Goal: Information Seeking & Learning: Learn about a topic

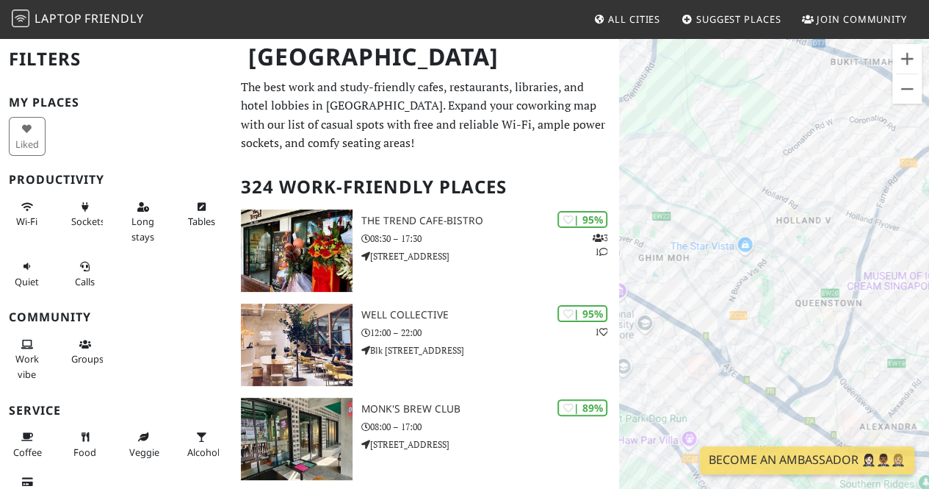
drag, startPoint x: 785, startPoint y: 334, endPoint x: 691, endPoint y: 173, distance: 187.0
click at [691, 173] on div at bounding box center [774, 281] width 310 height 489
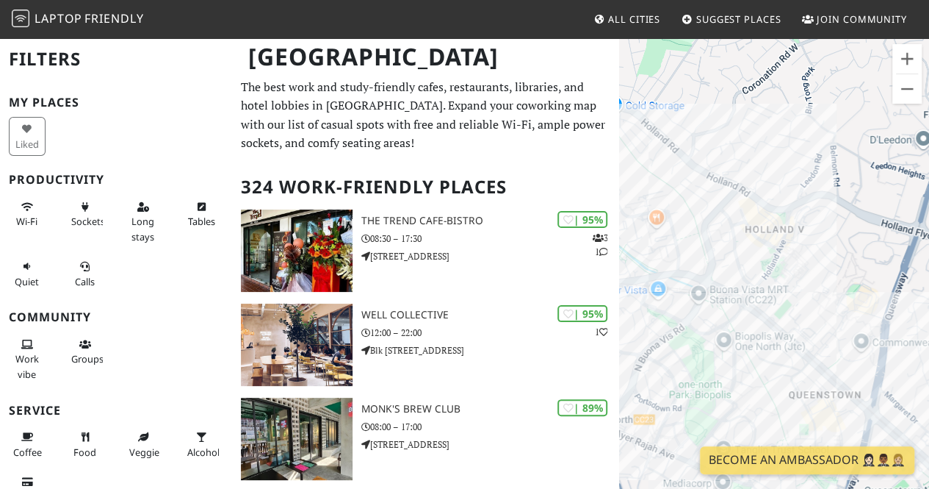
drag, startPoint x: 800, startPoint y: 249, endPoint x: 835, endPoint y: 333, distance: 90.6
click at [835, 333] on div at bounding box center [774, 281] width 310 height 489
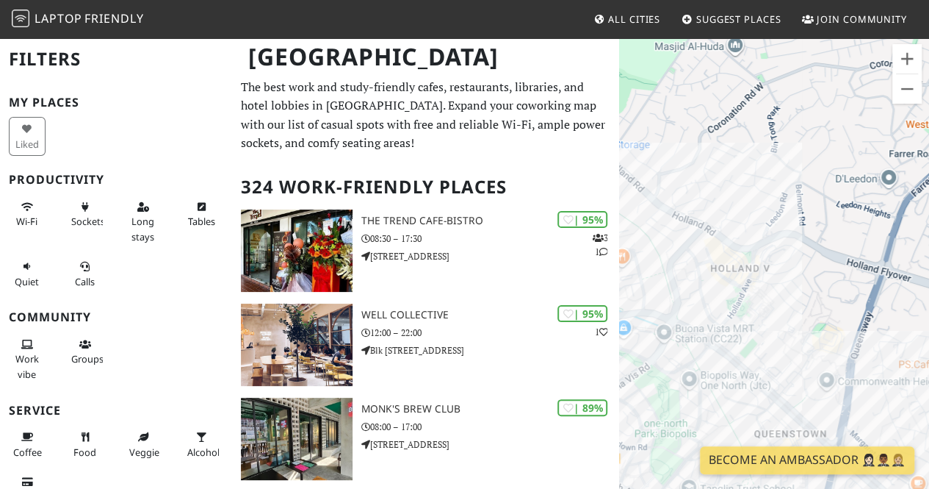
drag, startPoint x: 789, startPoint y: 288, endPoint x: 739, endPoint y: 336, distance: 69.1
click at [739, 336] on div at bounding box center [774, 281] width 310 height 489
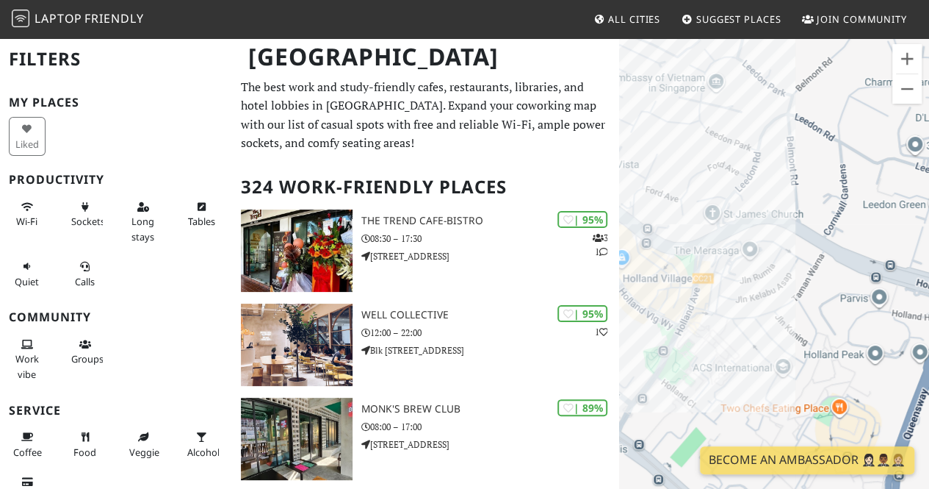
drag, startPoint x: 736, startPoint y: 307, endPoint x: 819, endPoint y: 341, distance: 89.6
click at [819, 341] on div at bounding box center [774, 281] width 310 height 489
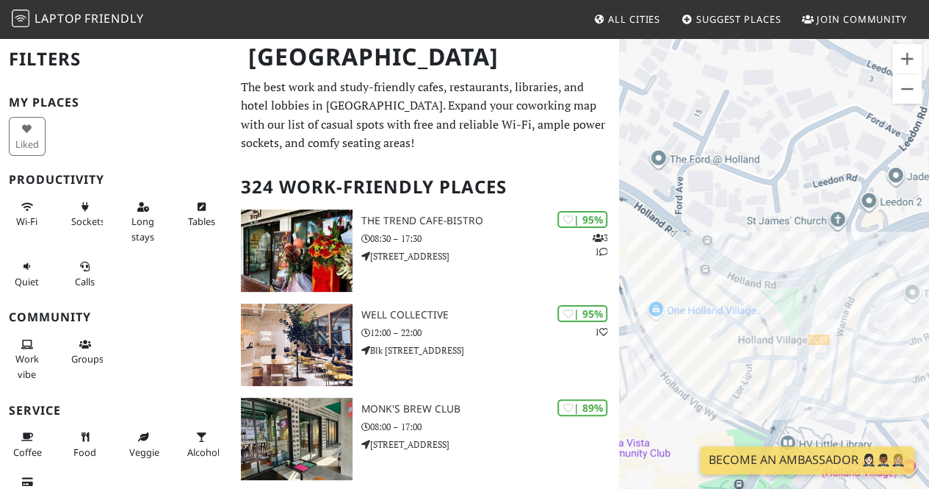
drag, startPoint x: 852, startPoint y: 323, endPoint x: 713, endPoint y: 272, distance: 148.8
click at [713, 272] on div at bounding box center [774, 281] width 310 height 489
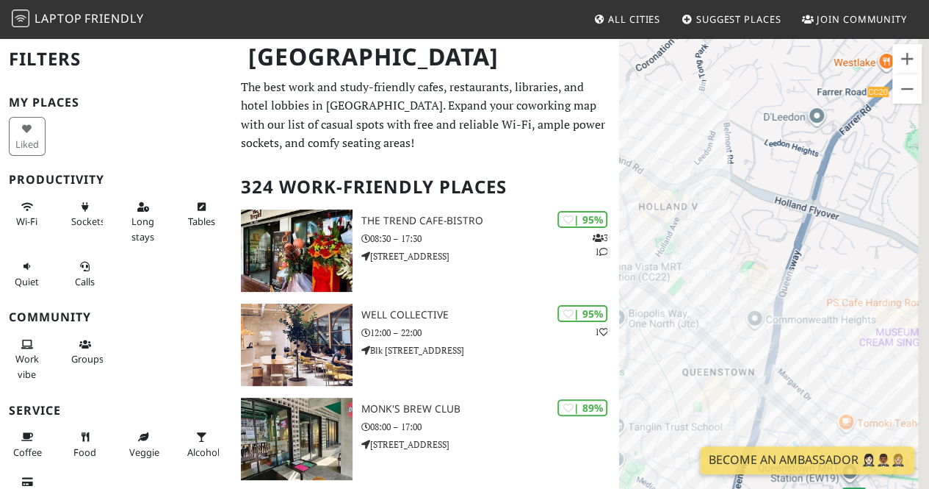
drag, startPoint x: 871, startPoint y: 313, endPoint x: 726, endPoint y: 215, distance: 175.6
click at [726, 215] on div at bounding box center [774, 281] width 310 height 489
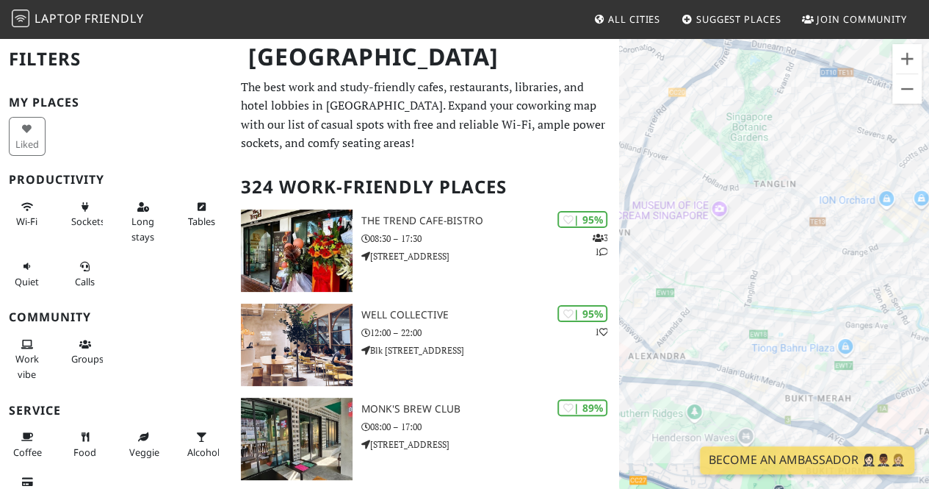
drag, startPoint x: 784, startPoint y: 246, endPoint x: 702, endPoint y: 256, distance: 82.9
click at [702, 256] on div at bounding box center [774, 281] width 310 height 489
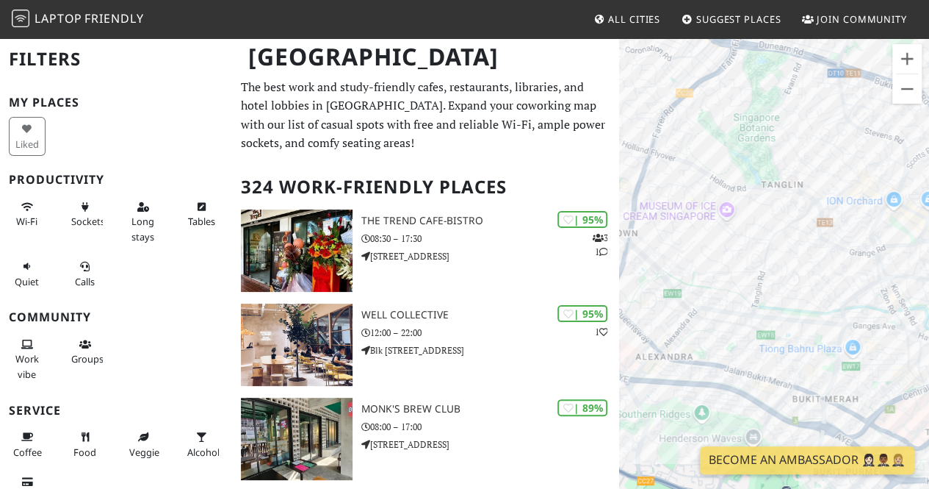
click at [798, 361] on div at bounding box center [774, 281] width 310 height 489
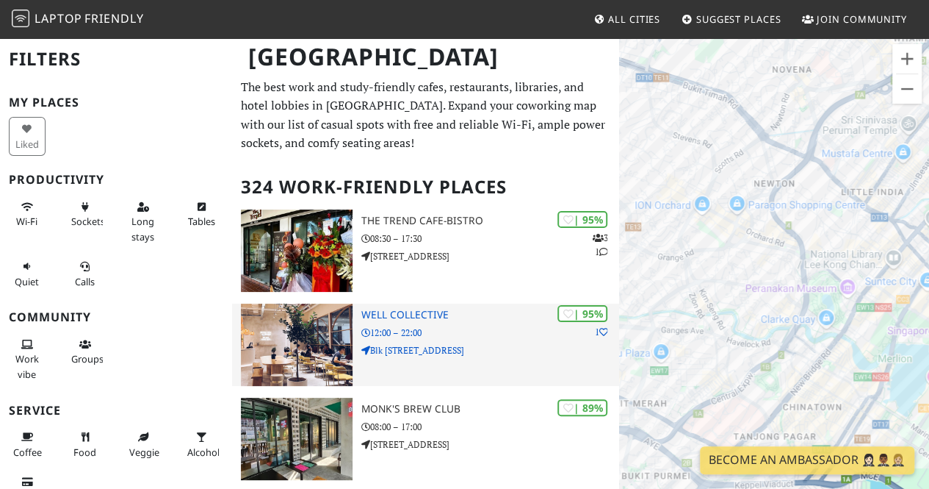
drag, startPoint x: 798, startPoint y: 361, endPoint x: 602, endPoint y: 367, distance: 195.5
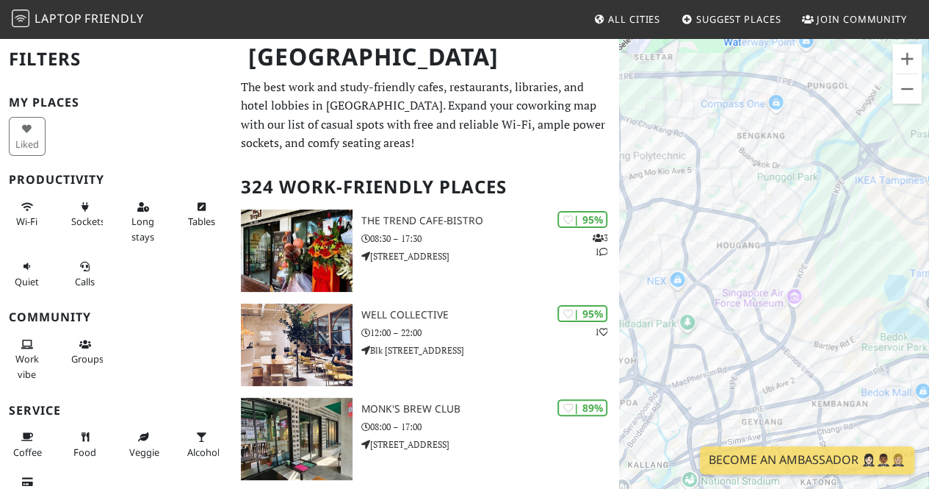
drag, startPoint x: 695, startPoint y: 438, endPoint x: 693, endPoint y: 183, distance: 254.9
click at [693, 183] on div at bounding box center [774, 281] width 310 height 489
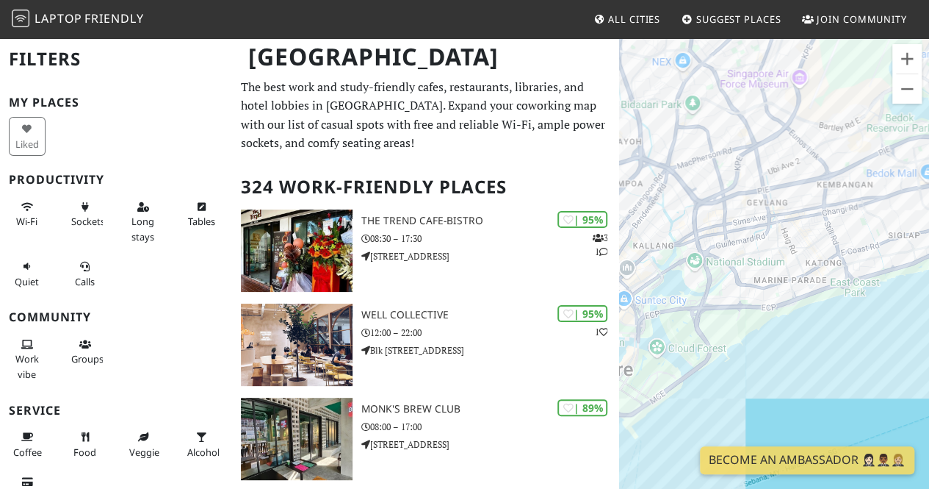
drag, startPoint x: 713, startPoint y: 251, endPoint x: 730, endPoint y: 1, distance: 250.4
click at [730, 1] on body "Laptop Friendly All Cities Suggest Places Join Community [GEOGRAPHIC_DATA] Filt…" at bounding box center [464, 244] width 929 height 489
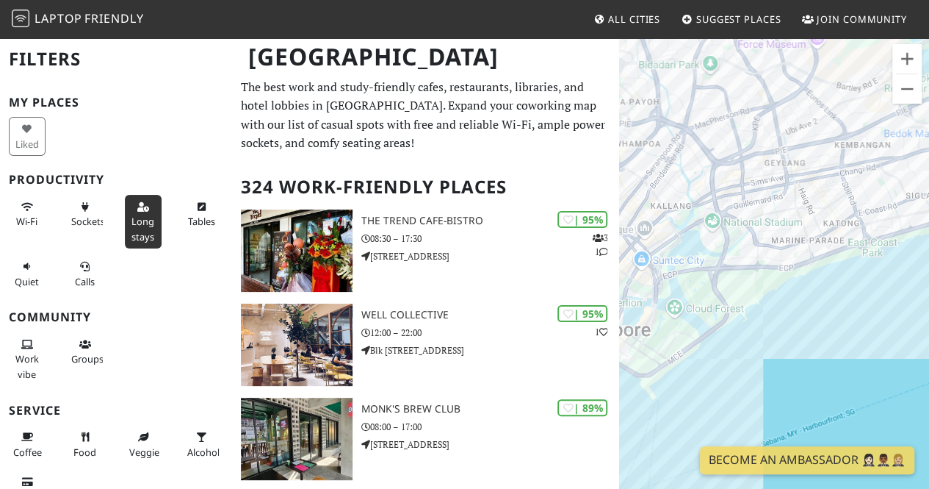
click at [132, 226] on span "Long stays" at bounding box center [143, 229] width 23 height 28
click at [104, 221] on div "Sockets" at bounding box center [87, 222] width 58 height 60
click at [91, 234] on div "Sockets" at bounding box center [87, 222] width 58 height 60
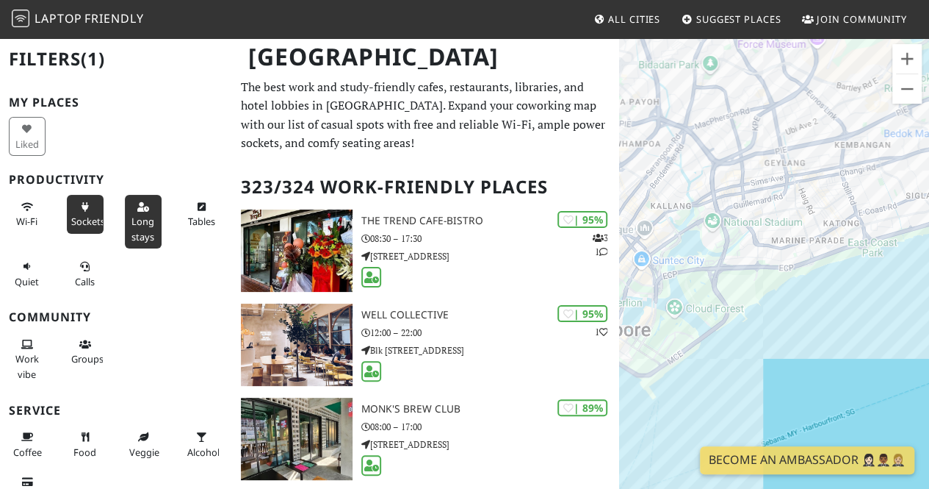
click at [78, 215] on span "Sockets" at bounding box center [88, 221] width 34 height 13
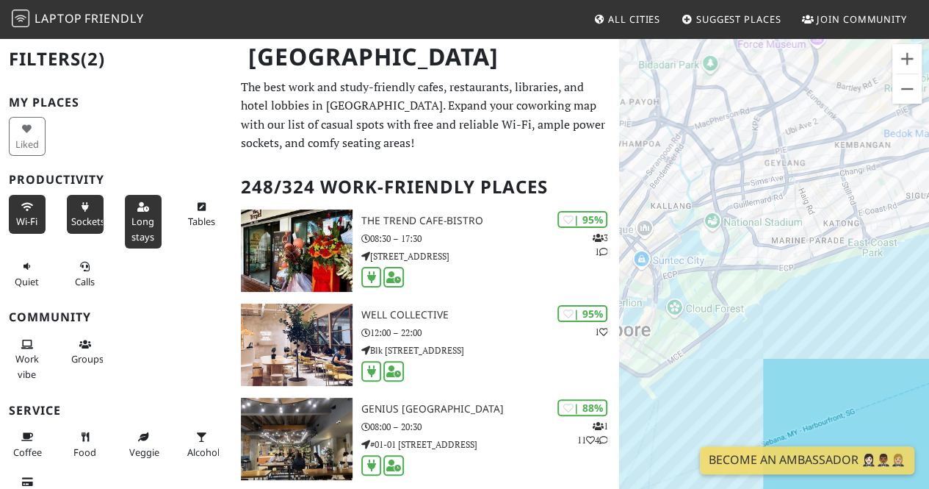
click at [29, 218] on span "Wi-Fi" at bounding box center [26, 221] width 21 height 13
click at [190, 228] on button "Tables" at bounding box center [201, 214] width 37 height 39
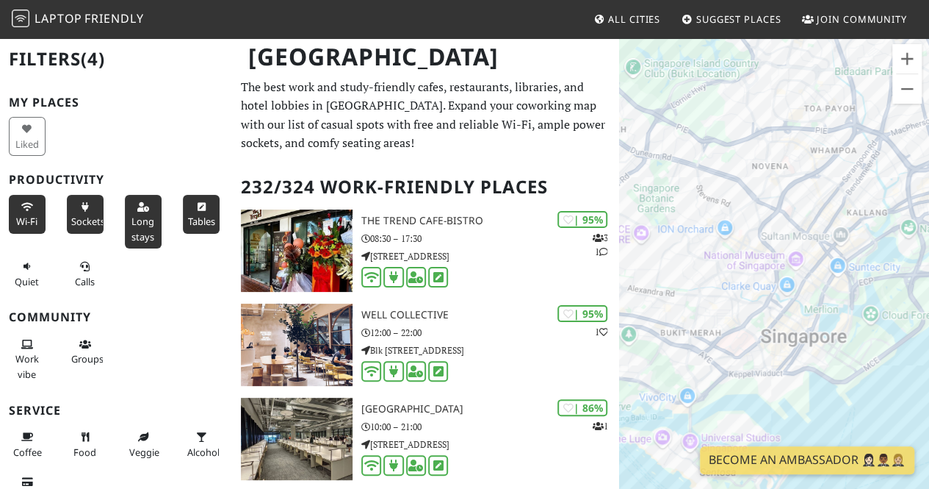
drag, startPoint x: 752, startPoint y: 351, endPoint x: 820, endPoint y: 359, distance: 68.0
click at [820, 359] on div at bounding box center [774, 281] width 310 height 489
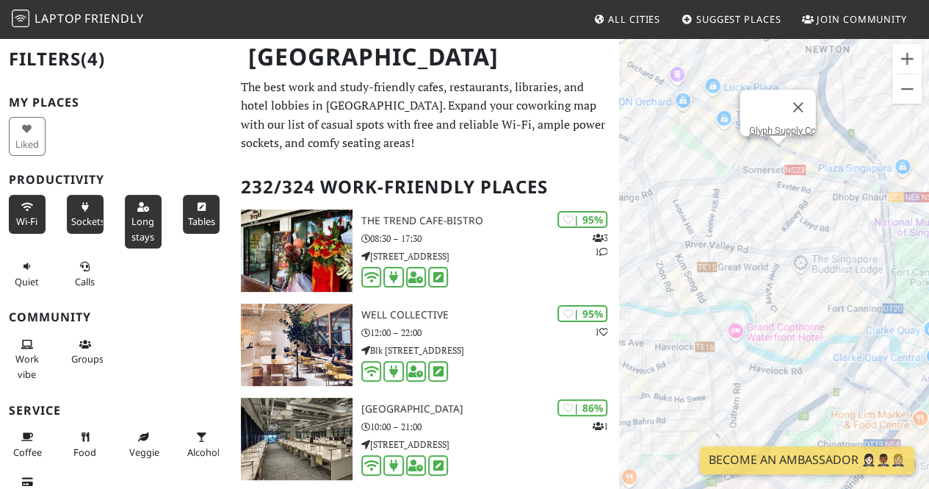
click at [777, 148] on div "Glyph Supply Co" at bounding box center [774, 281] width 310 height 489
click at [777, 148] on div "Glyph Supply Co Glyph Supply Co" at bounding box center [774, 281] width 310 height 489
click at [777, 125] on link "Glyph Supply Co" at bounding box center [782, 130] width 67 height 11
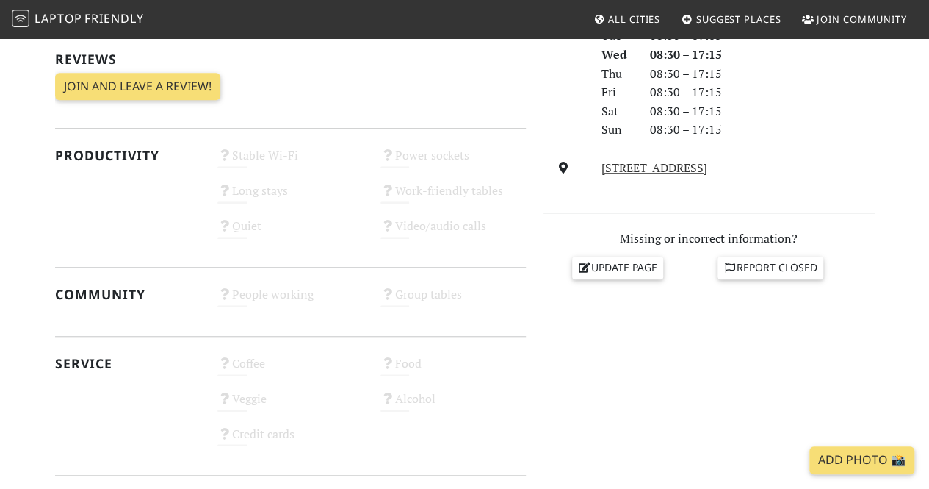
scroll to position [449, 0]
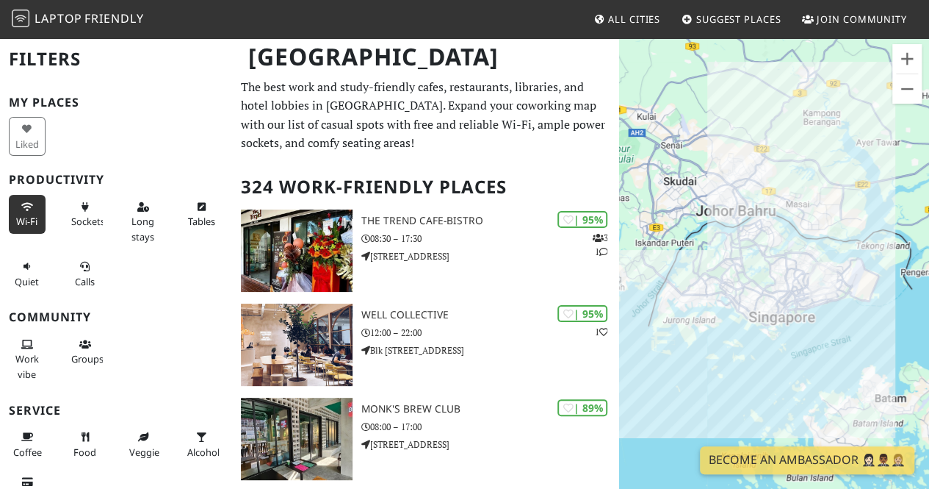
click at [34, 221] on span "Wi-Fi" at bounding box center [26, 221] width 21 height 13
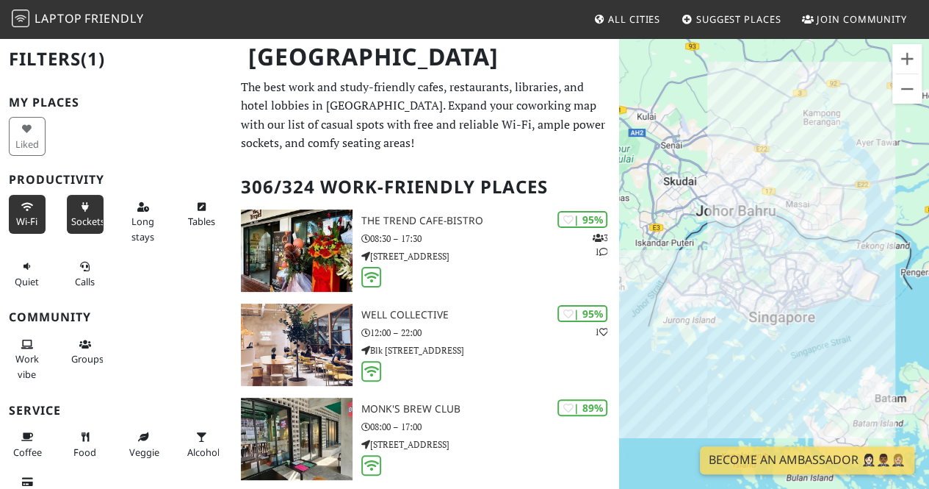
click at [84, 219] on span "Sockets" at bounding box center [88, 221] width 34 height 13
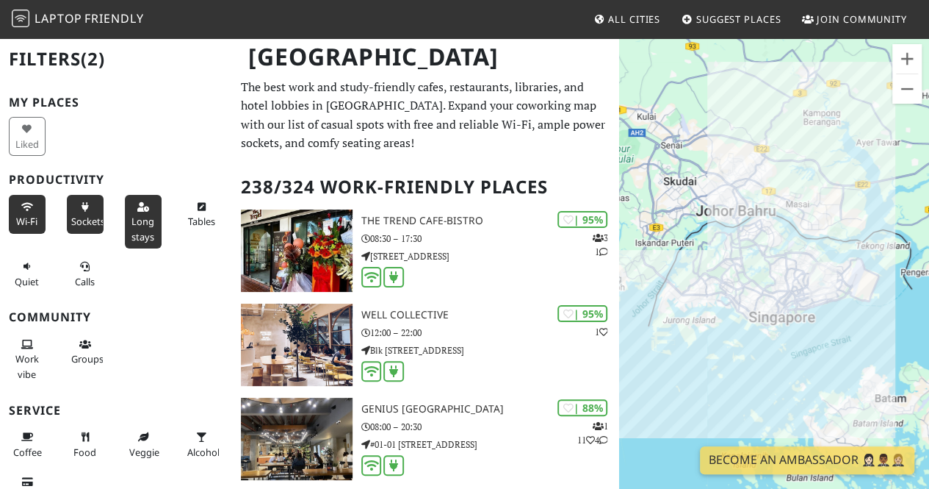
click at [132, 221] on span "Long stays" at bounding box center [143, 229] width 23 height 28
click at [195, 209] on icon at bounding box center [201, 208] width 12 height 10
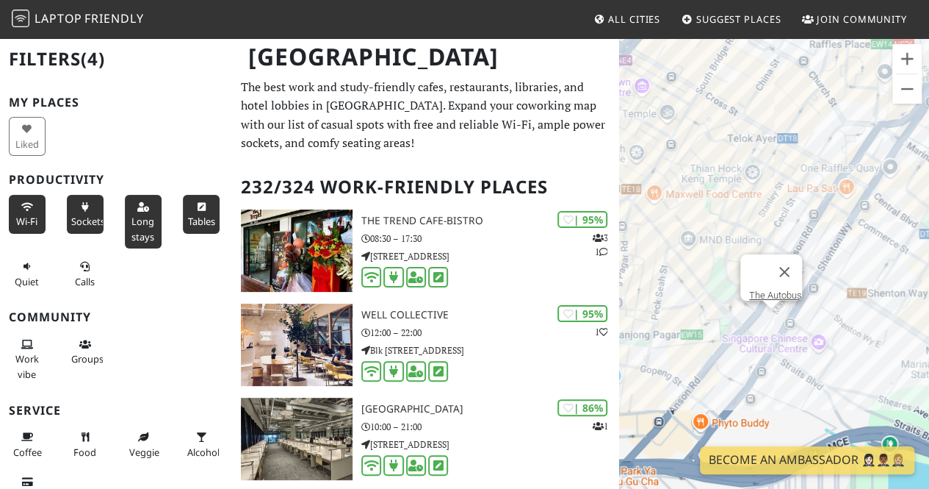
click at [774, 323] on div "The Autobus" at bounding box center [774, 281] width 310 height 489
